Goal: Task Accomplishment & Management: Manage account settings

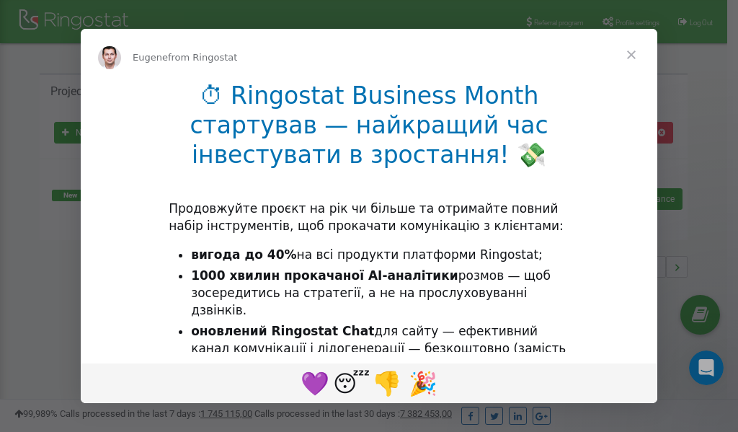
click at [632, 55] on span "Close" at bounding box center [632, 55] width 52 height 52
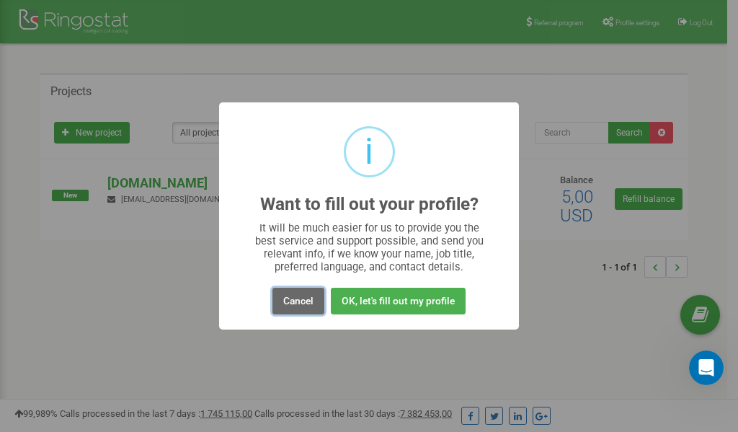
click at [296, 303] on button "Cancel" at bounding box center [299, 301] width 52 height 27
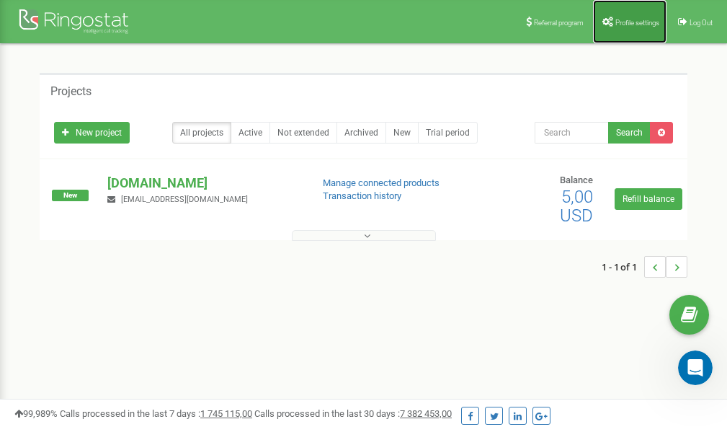
click at [637, 21] on span "Profile settings" at bounding box center [638, 23] width 44 height 8
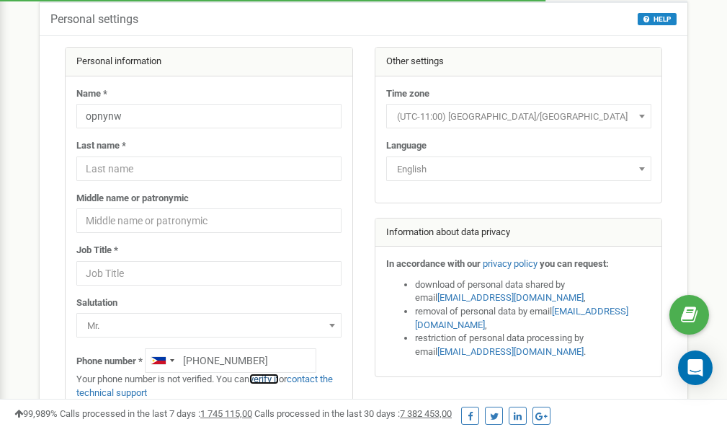
click at [272, 379] on link "verify it" at bounding box center [264, 378] width 30 height 11
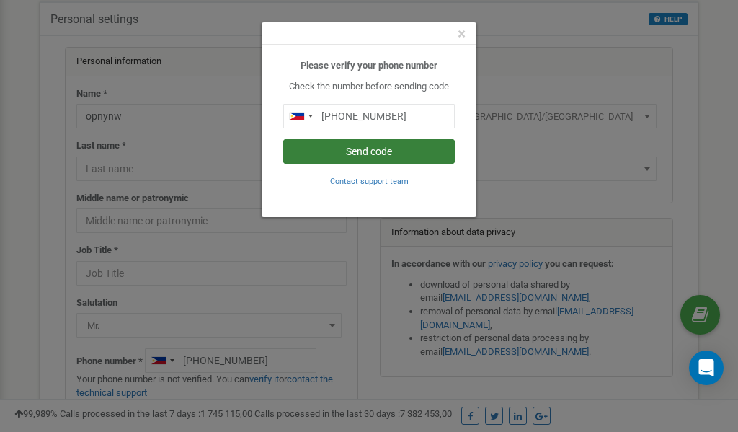
click at [355, 151] on button "Send code" at bounding box center [369, 151] width 172 height 25
